Goal: Download file/media

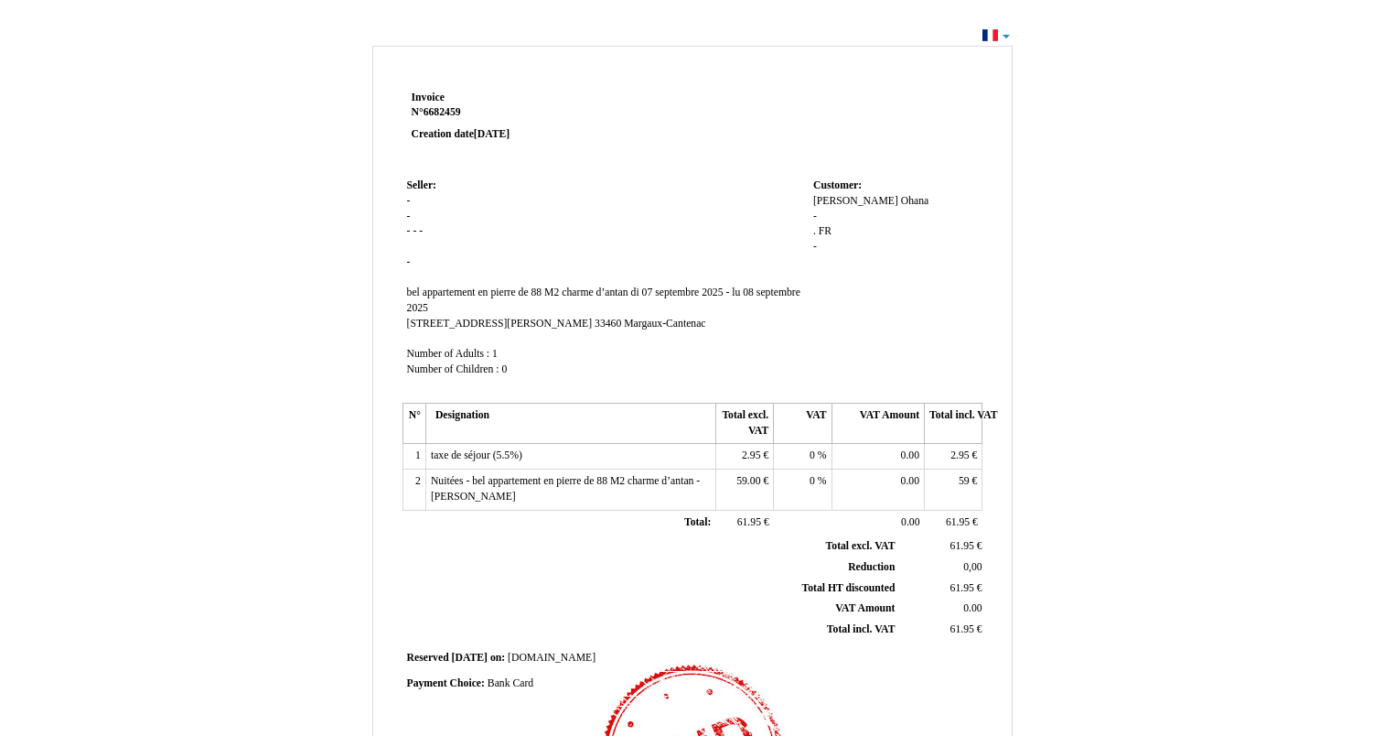
scroll to position [339, 0]
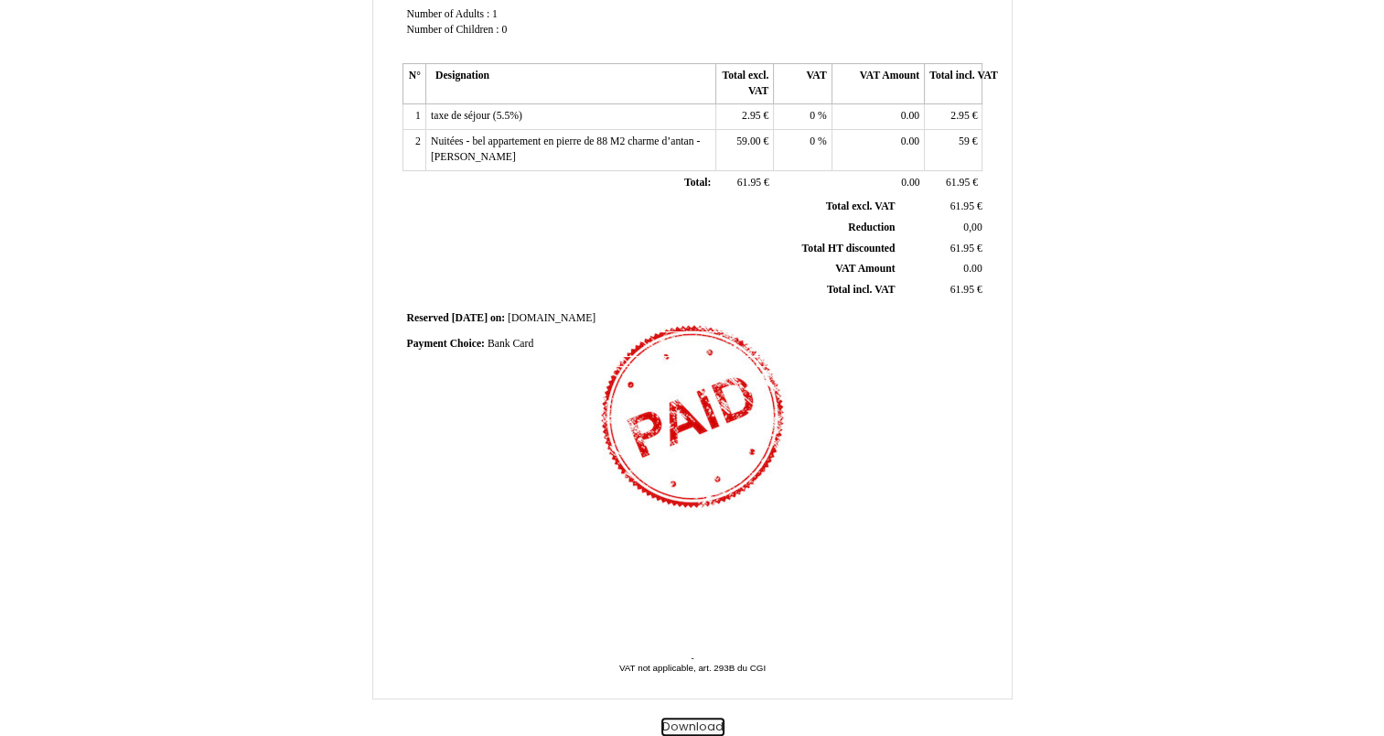
click at [698, 725] on button "Download" at bounding box center [693, 726] width 63 height 19
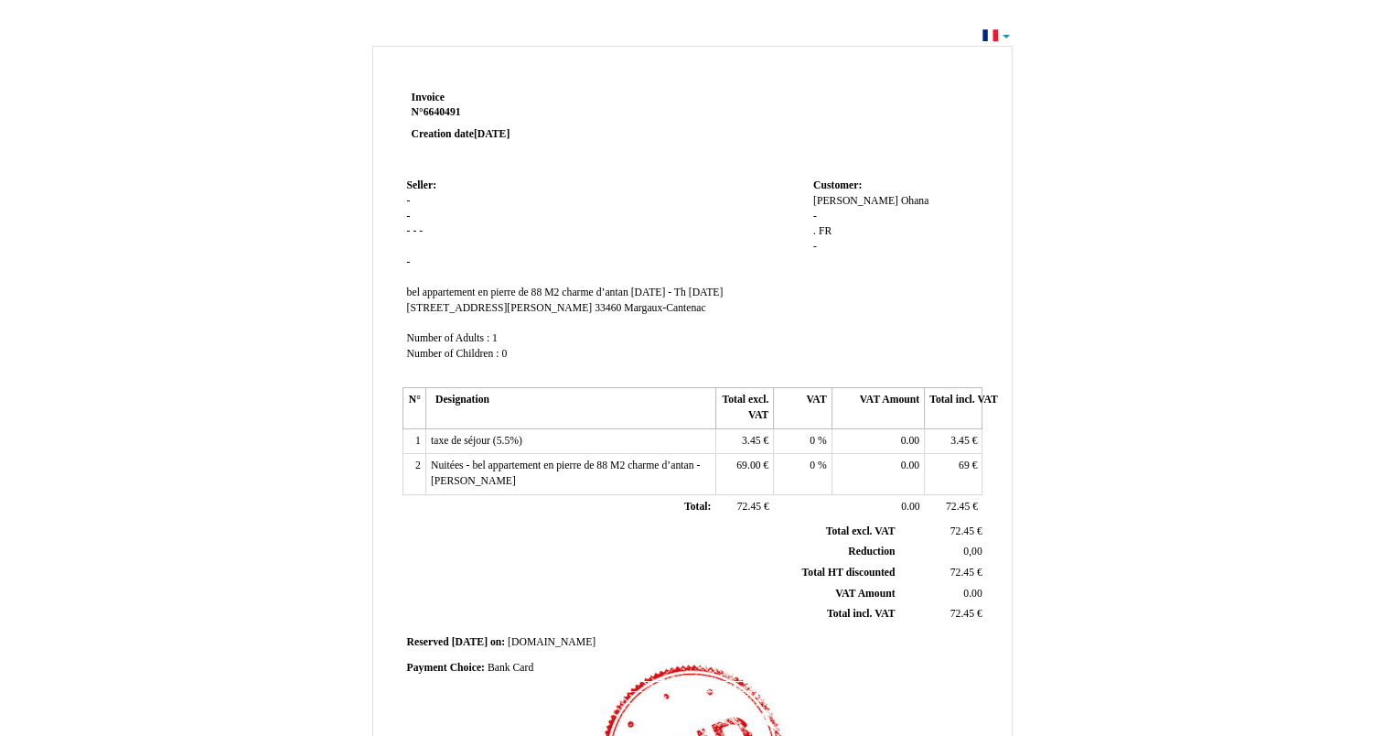
scroll to position [339, 0]
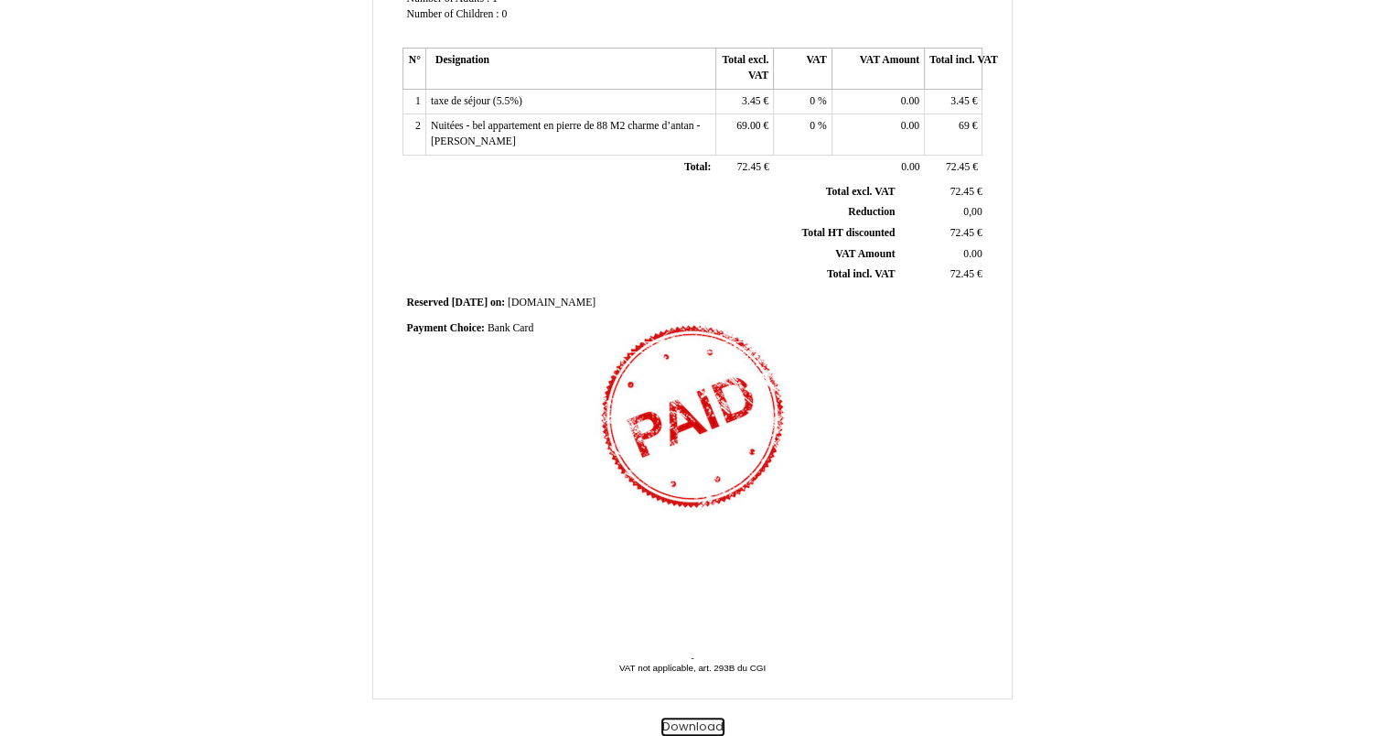
click at [712, 728] on button "Download" at bounding box center [693, 726] width 63 height 19
click at [688, 223] on th "Reduction Reduction" at bounding box center [652, 212] width 494 height 21
